Goal: Find specific page/section: Find specific page/section

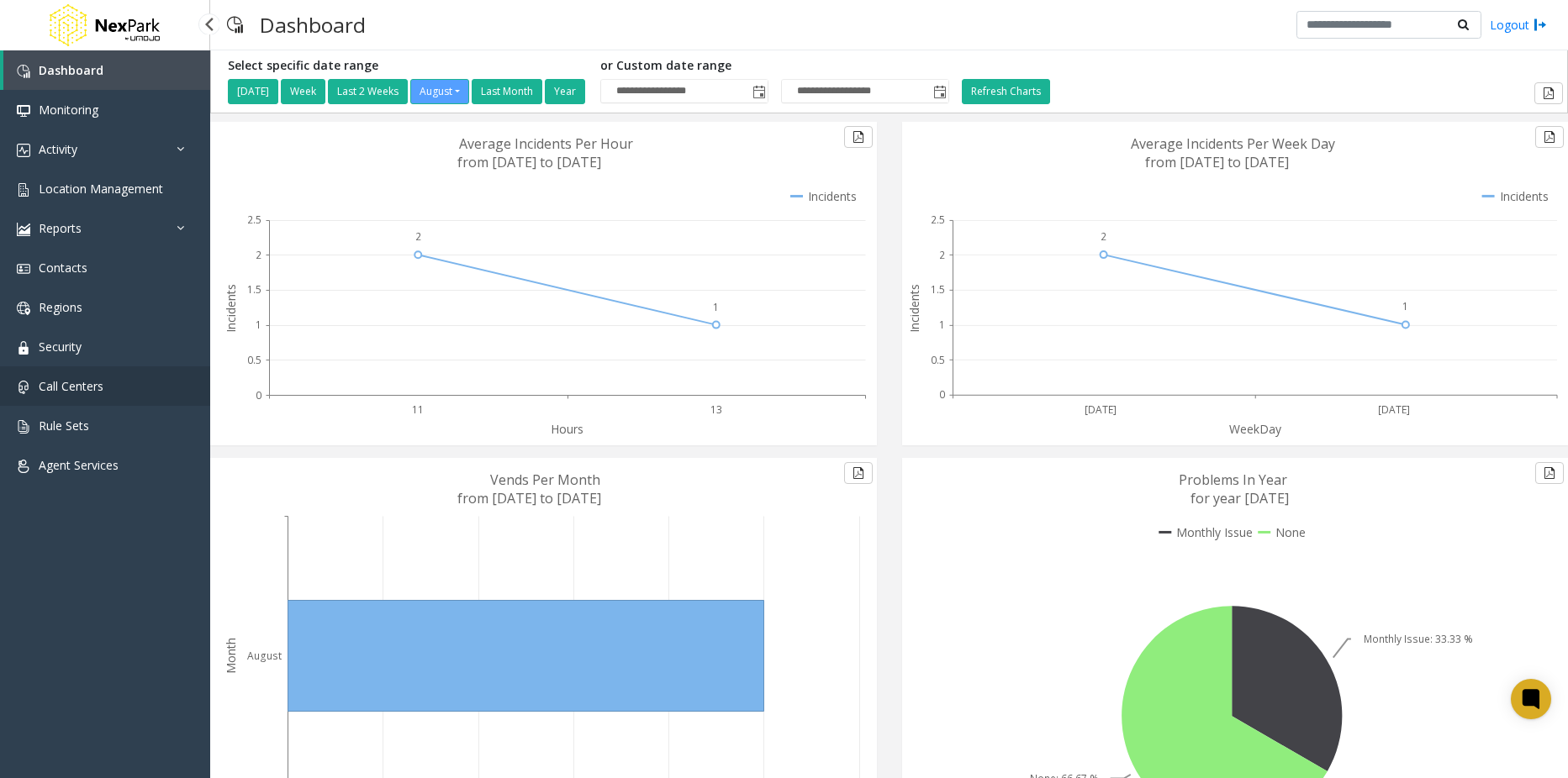
click at [82, 386] on span "Call Centers" at bounding box center [71, 386] width 64 height 16
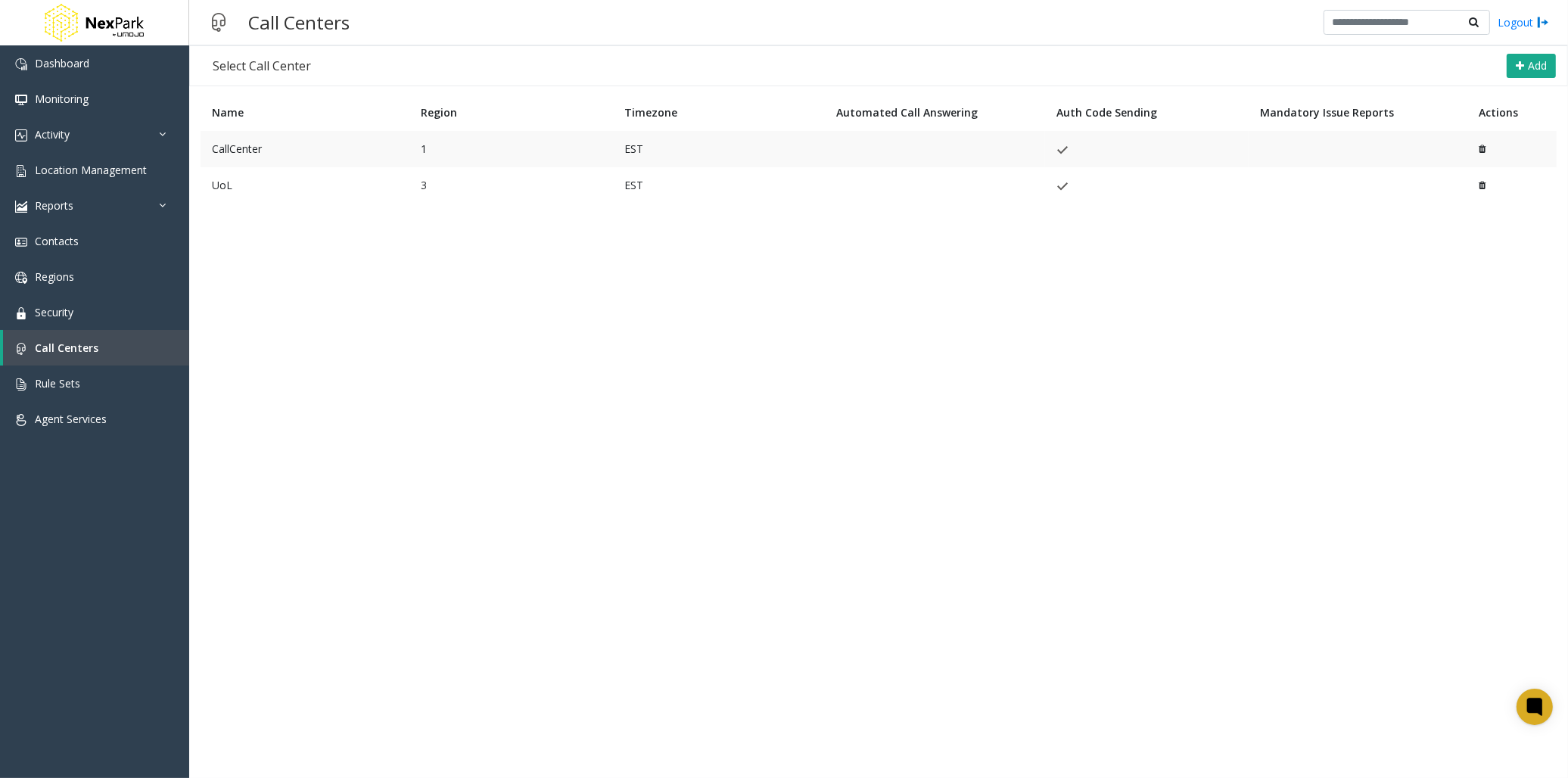
click at [252, 149] on td "CallCenter" at bounding box center [304, 149] width 209 height 37
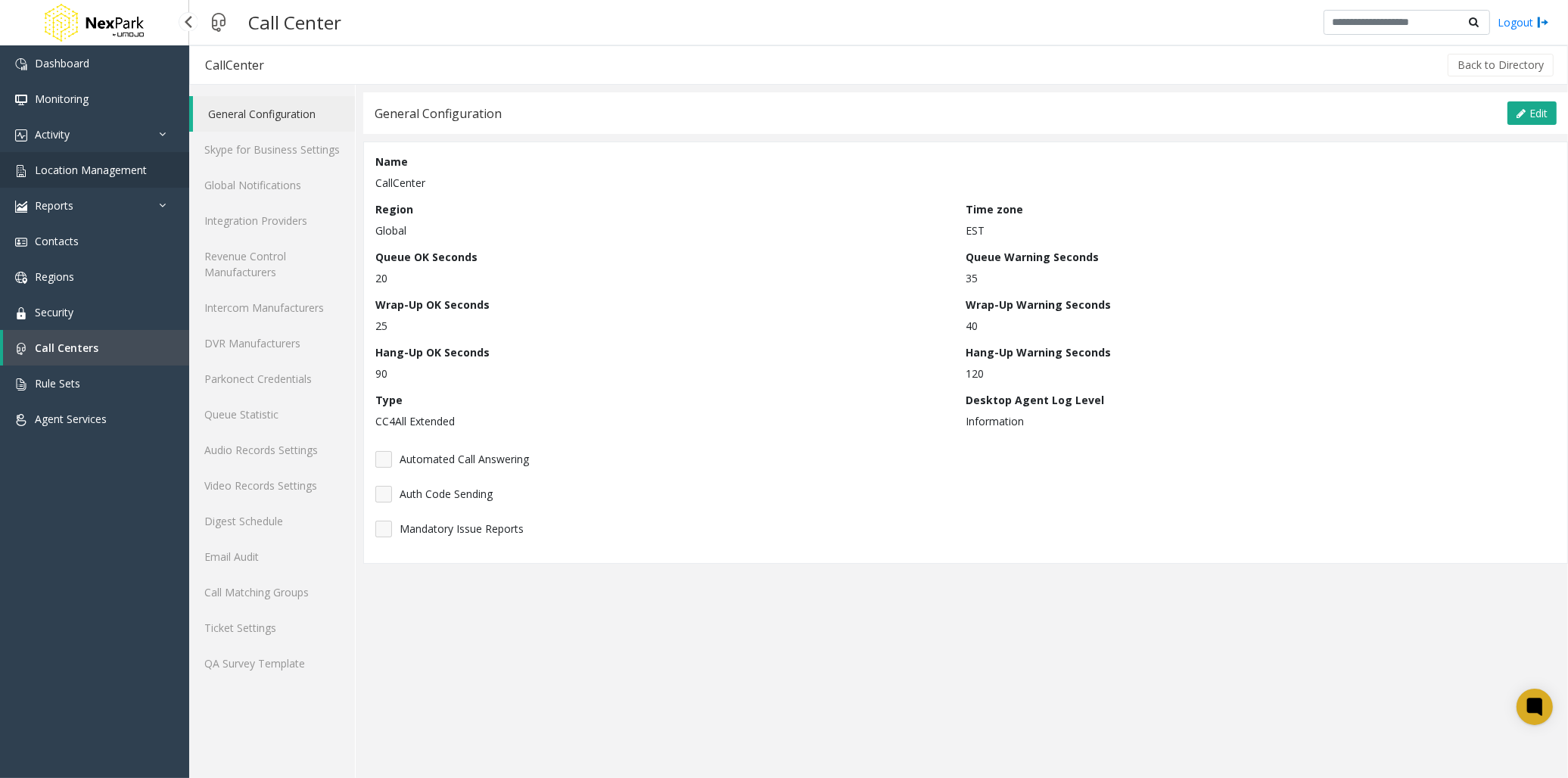
click at [84, 165] on span "Location Management" at bounding box center [90, 170] width 112 height 14
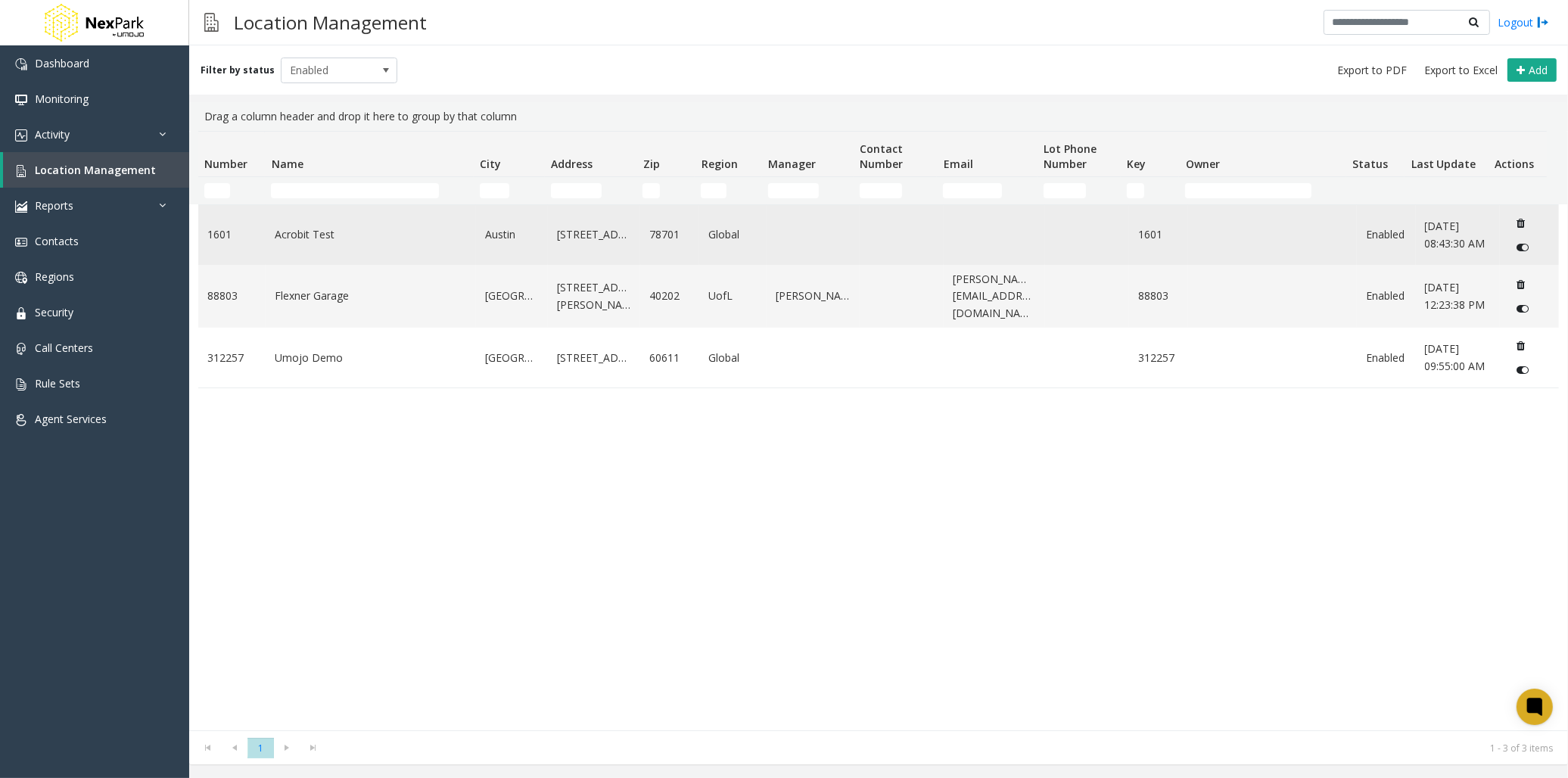
click at [294, 235] on link "Acrobit Test" at bounding box center [371, 235] width 193 height 17
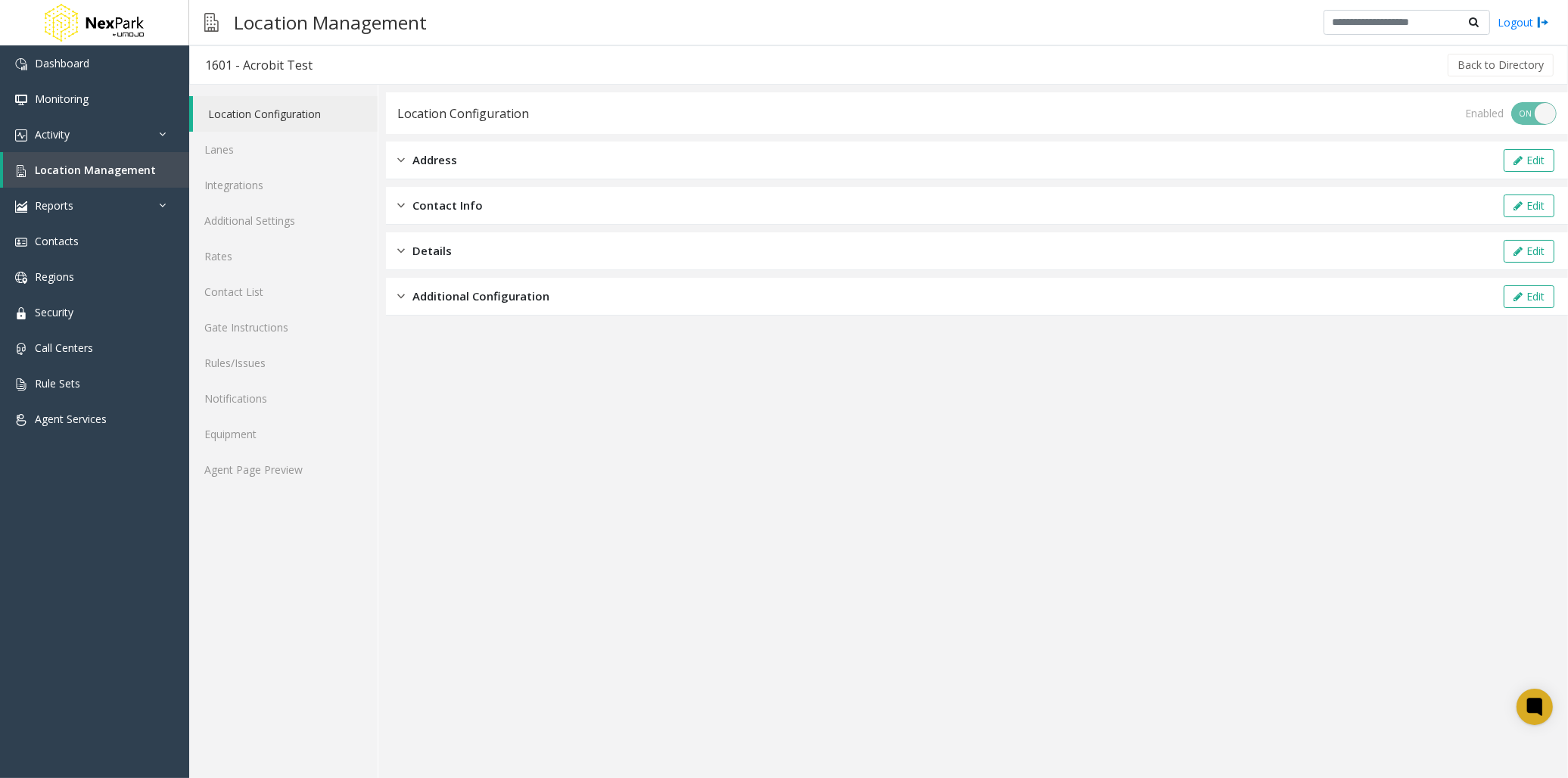
click at [449, 297] on span "Additional Configuration" at bounding box center [481, 296] width 137 height 17
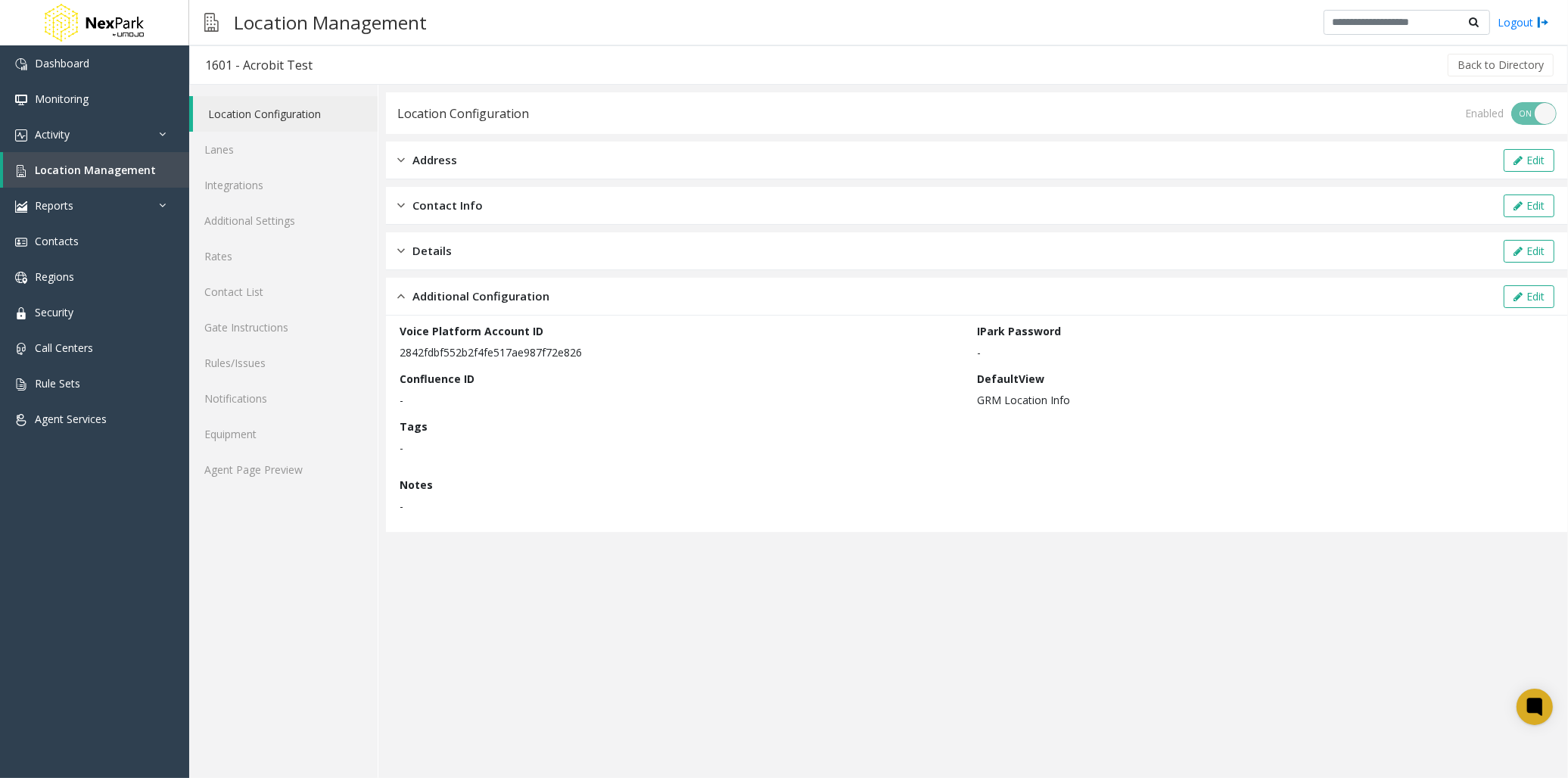
click at [449, 297] on span "Additional Configuration" at bounding box center [481, 296] width 137 height 17
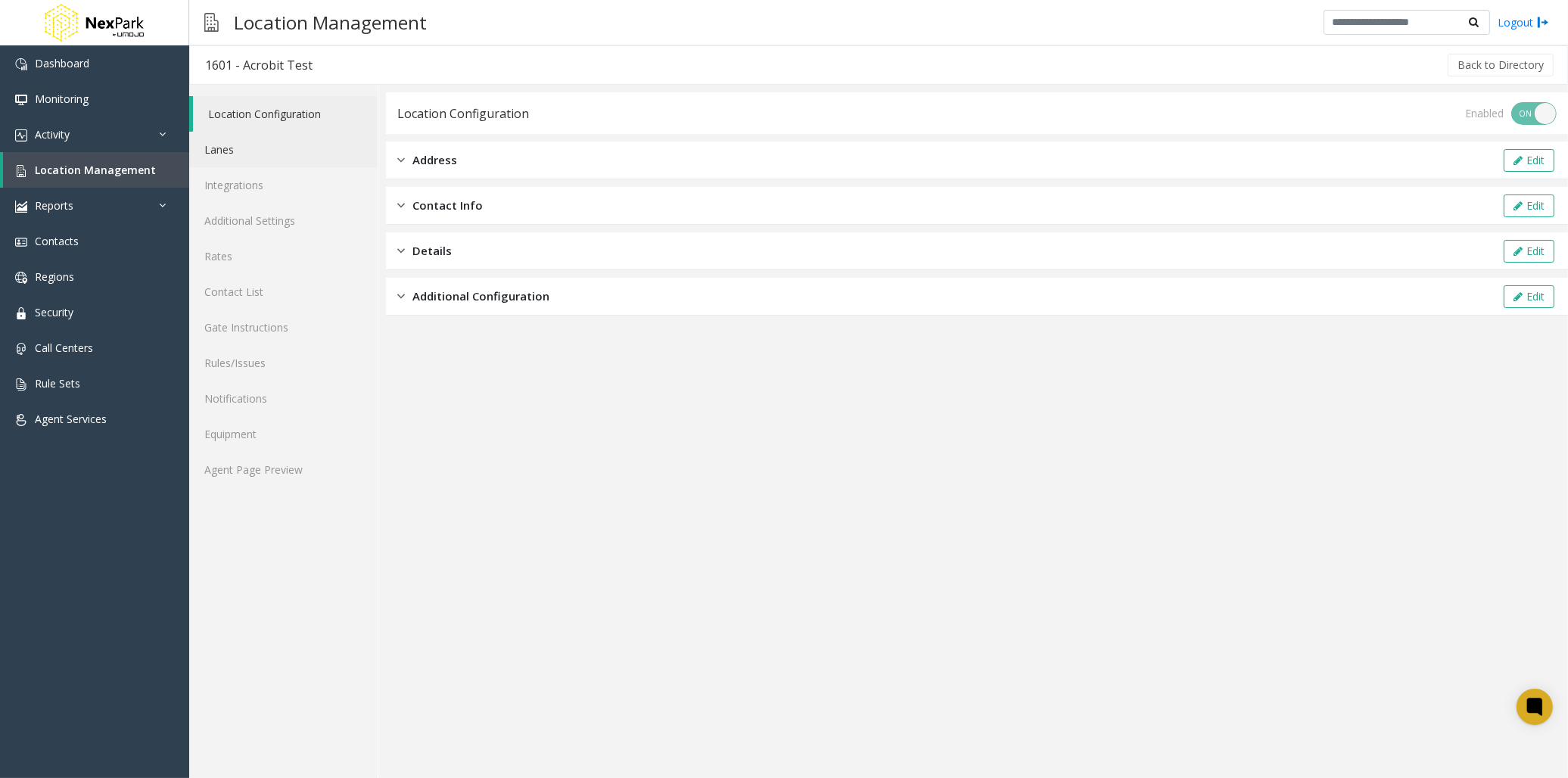
click at [228, 148] on link "Lanes" at bounding box center [283, 150] width 188 height 36
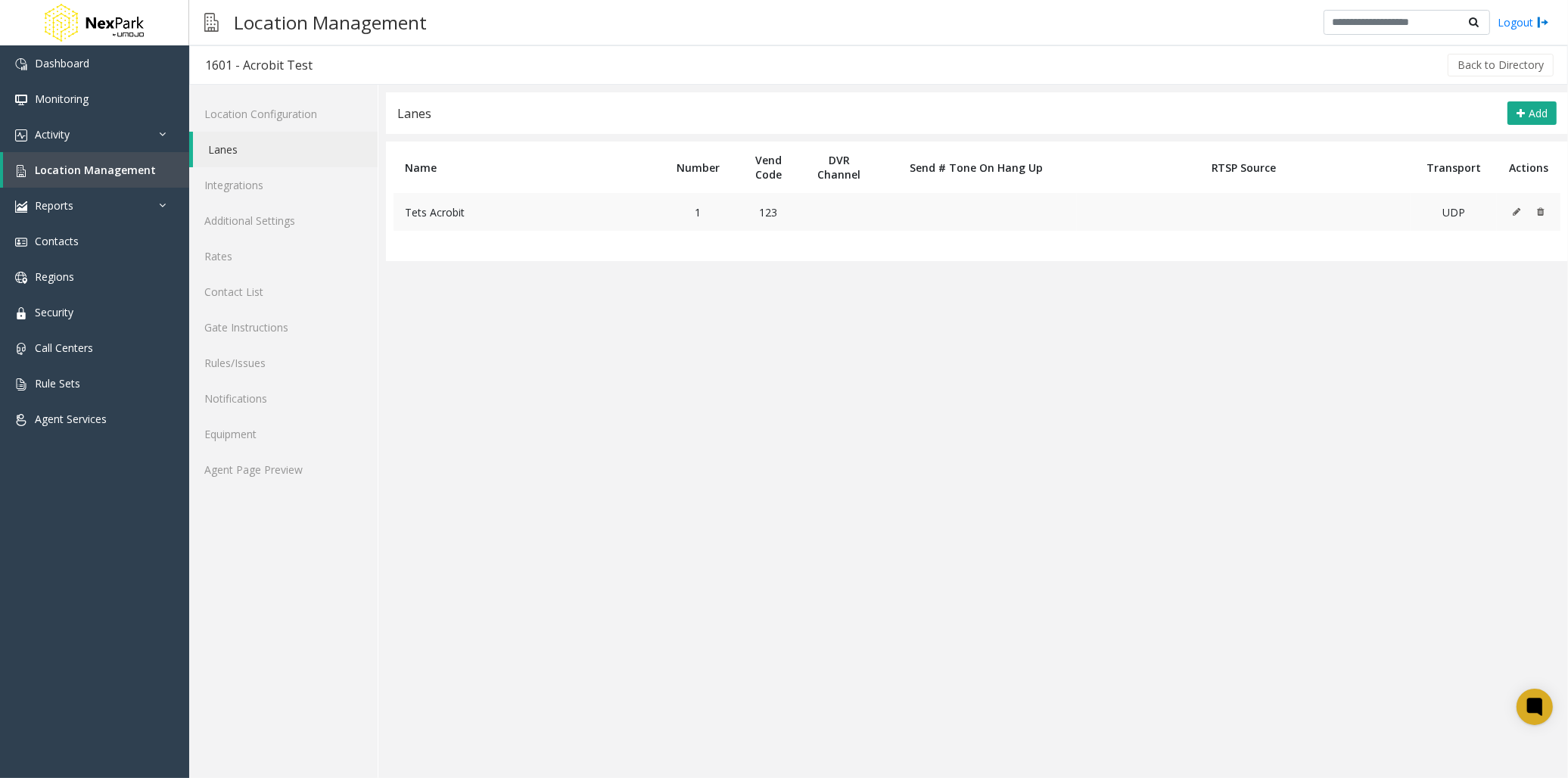
click at [1410, 213] on icon at bounding box center [1516, 211] width 8 height 9
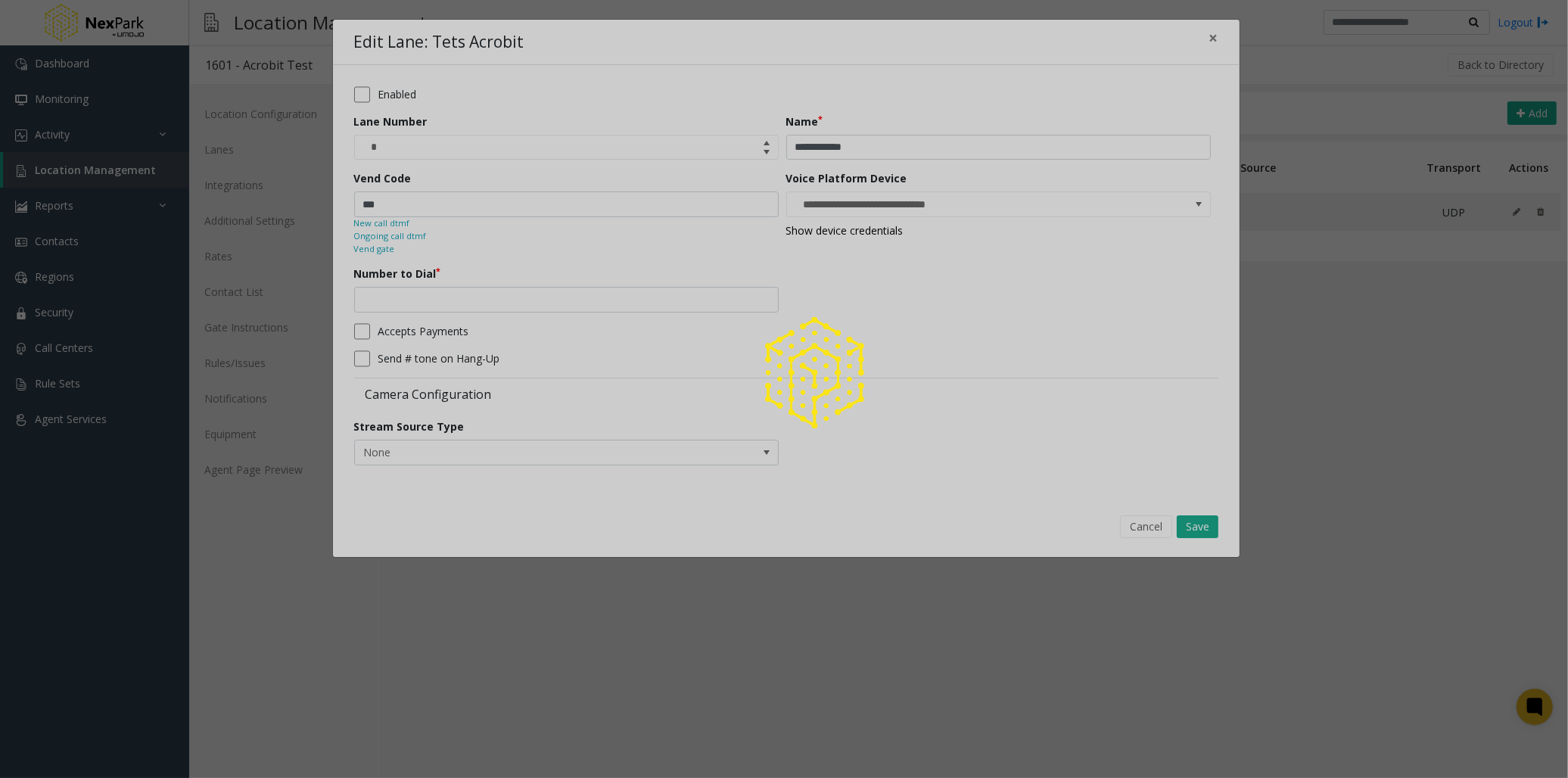
type input "**********"
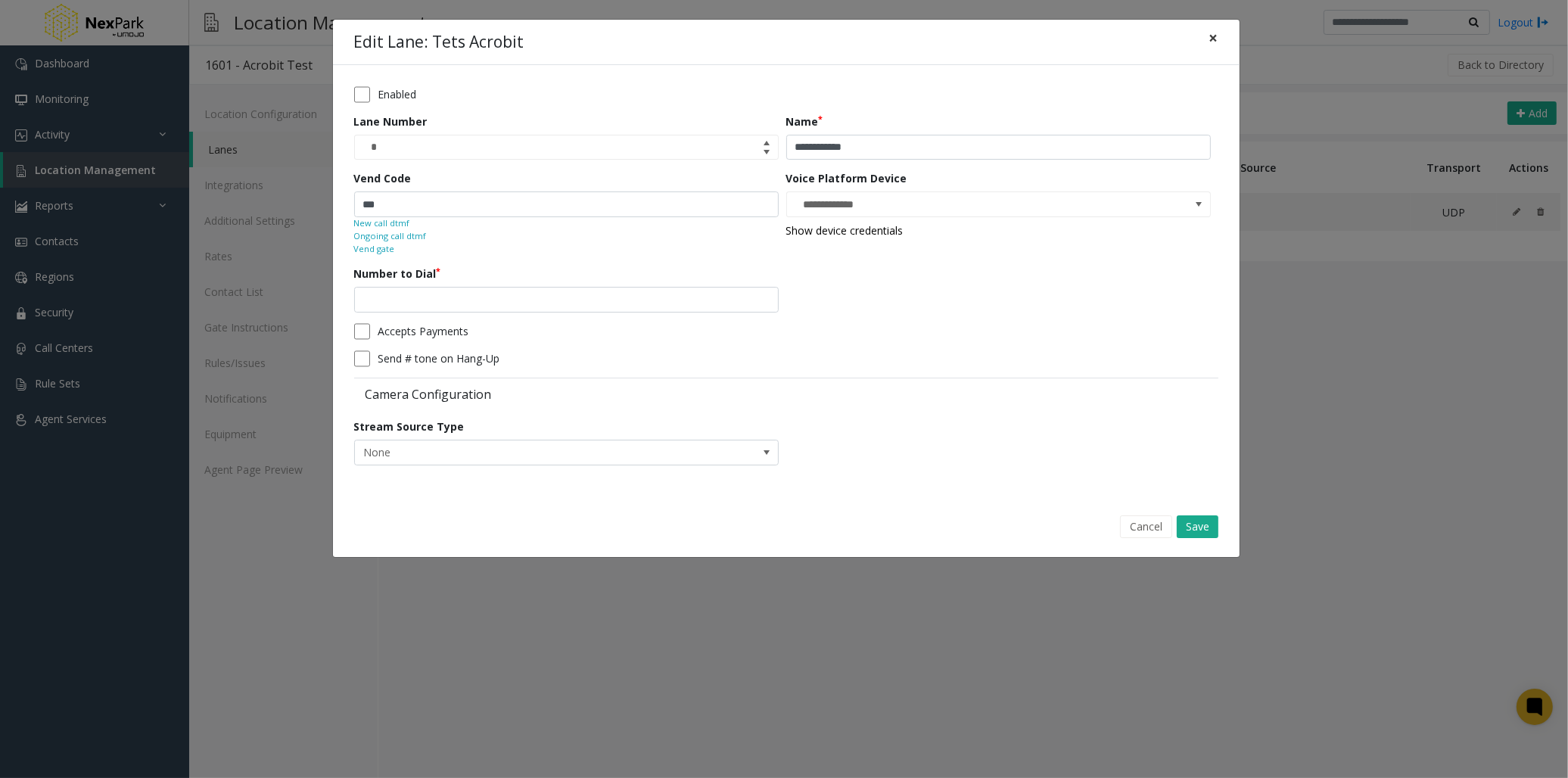
click at [1214, 37] on span "×" at bounding box center [1213, 37] width 9 height 21
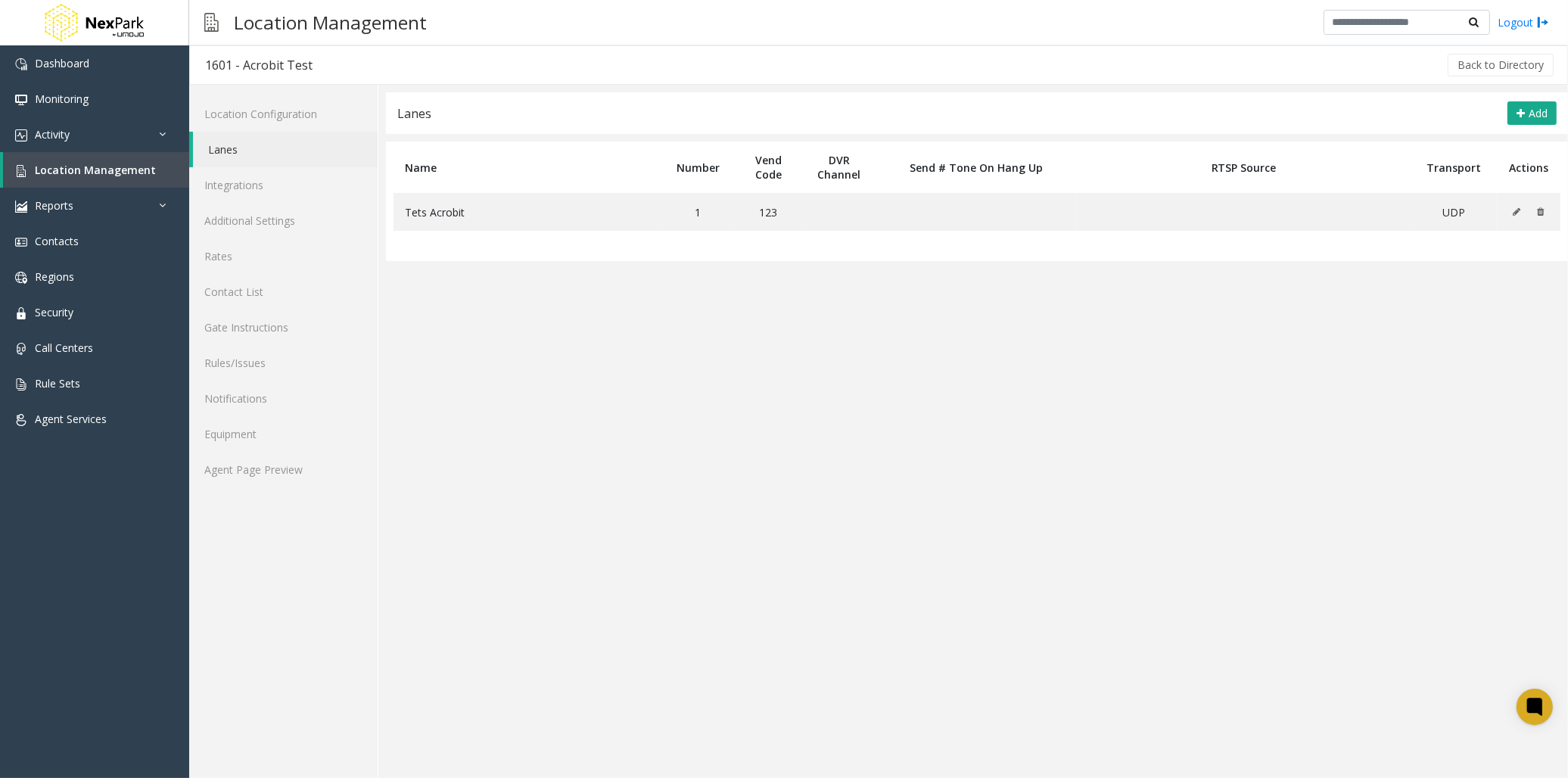
click at [663, 437] on app-lanes "**********" at bounding box center [977, 435] width 1182 height 685
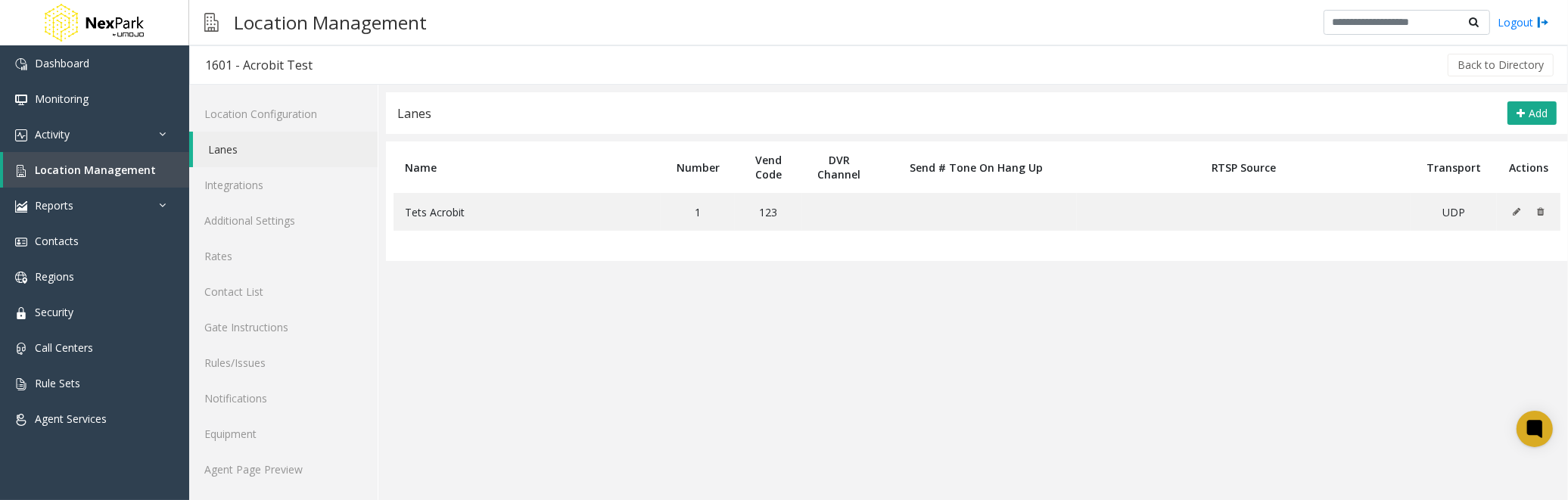
click at [568, 363] on app-lanes "Lanes Add Name Number Vend Code DVR Channel Send # Tone On Hang Up RTSP Source …" at bounding box center [977, 296] width 1182 height 408
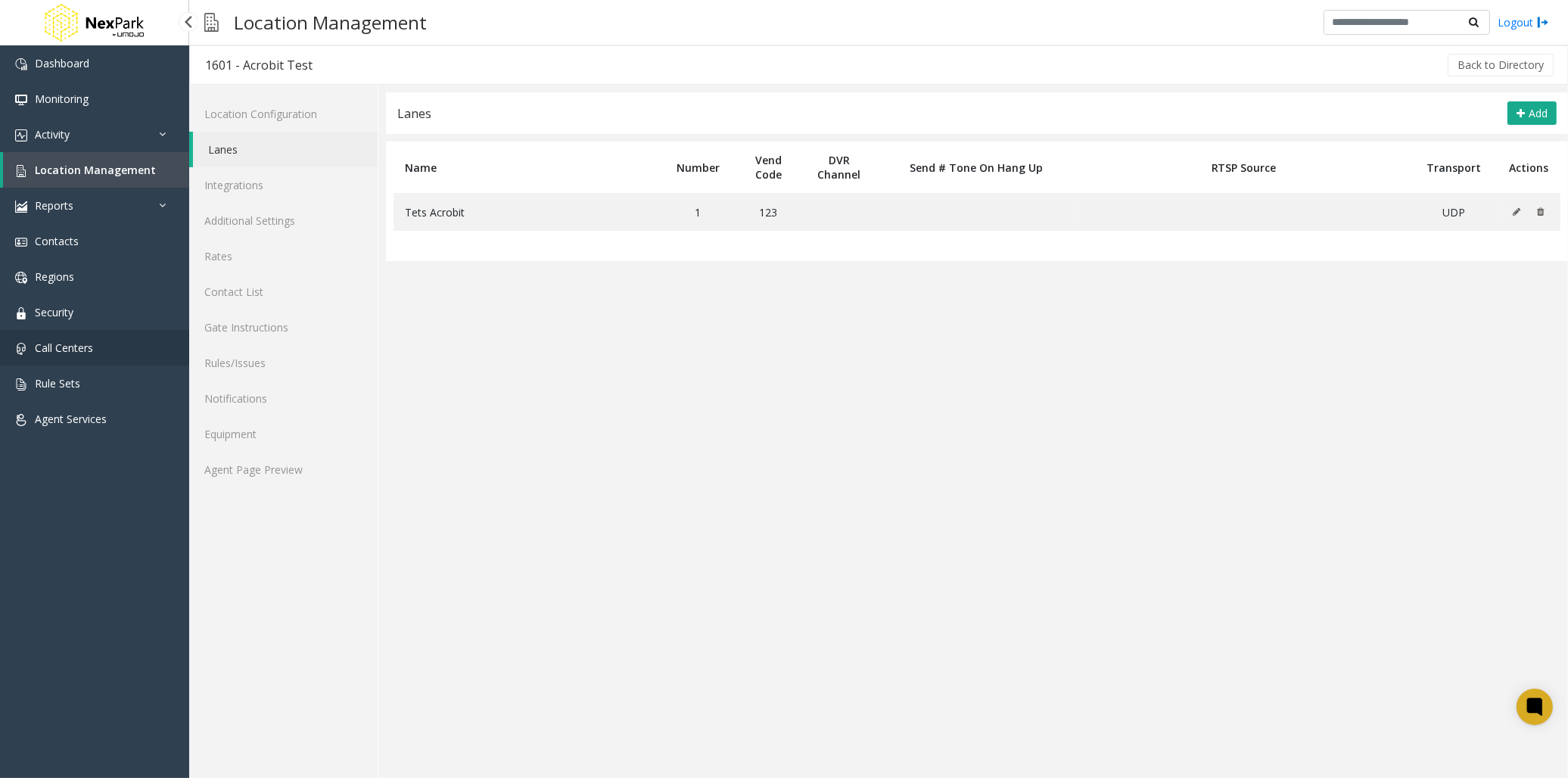
click at [55, 347] on span "Call Centers" at bounding box center [64, 348] width 58 height 14
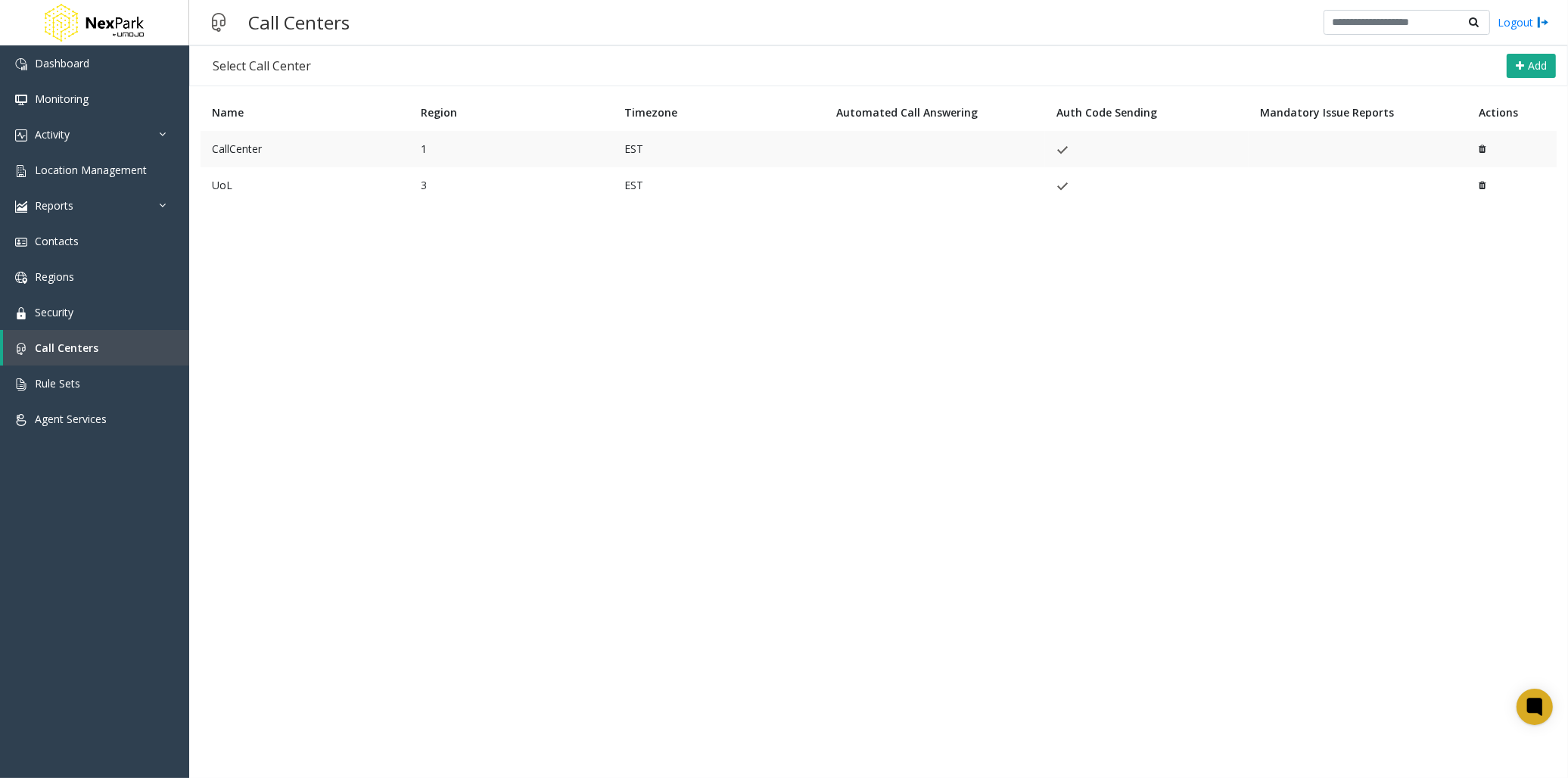
click at [251, 153] on td "CallCenter" at bounding box center [304, 149] width 209 height 37
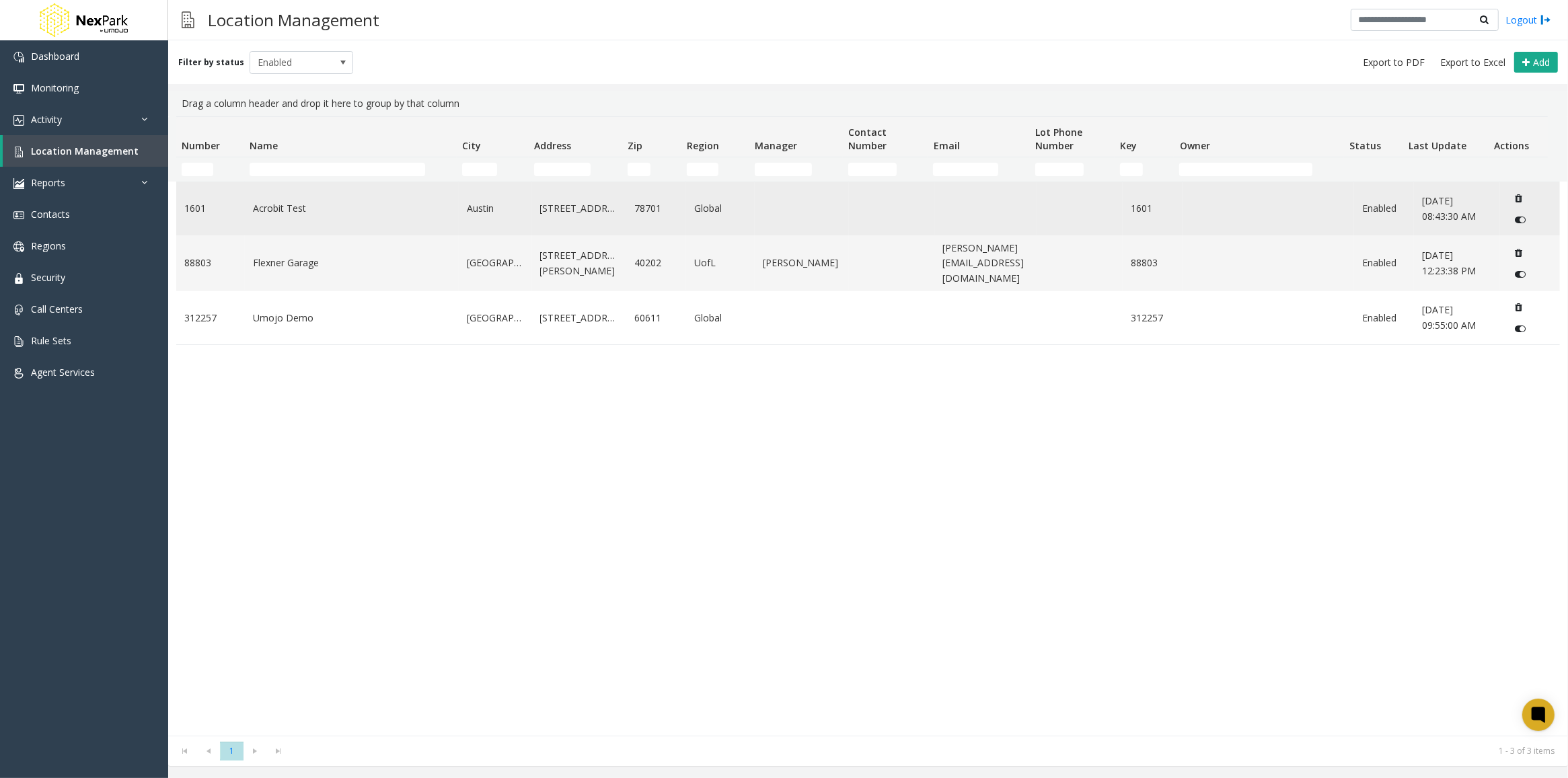
click at [292, 214] on link "Acrobit Test" at bounding box center [351, 209] width 198 height 15
